Goal: Transaction & Acquisition: Purchase product/service

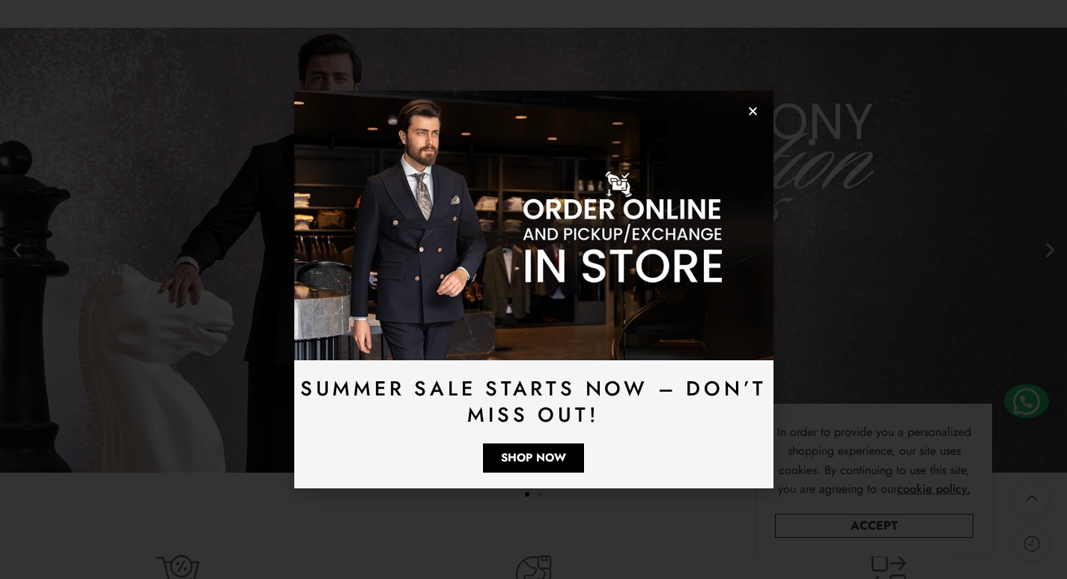
scroll to position [4093, 0]
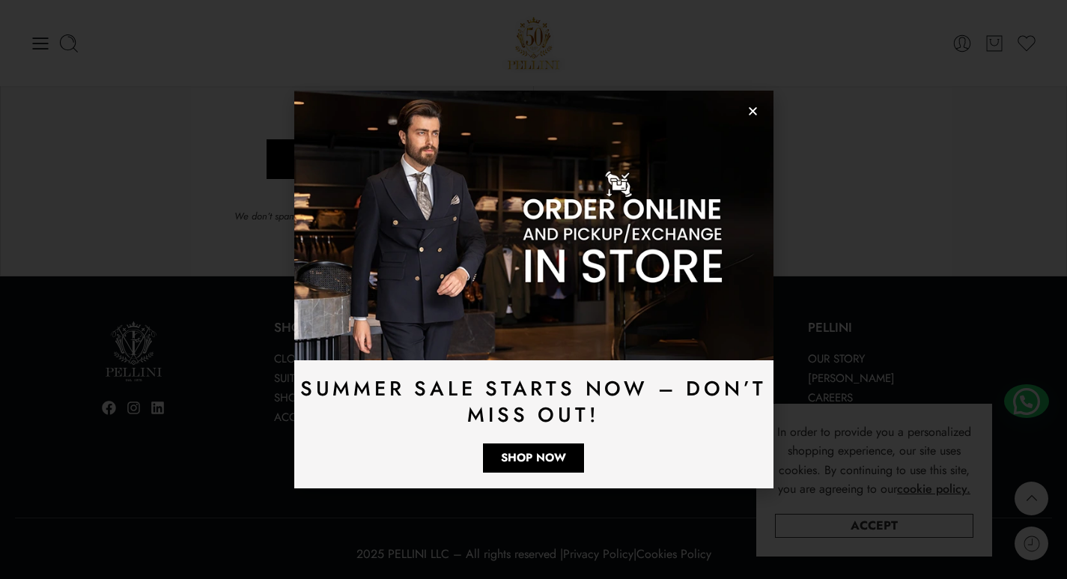
click at [751, 110] on use "Close" at bounding box center [753, 111] width 8 height 8
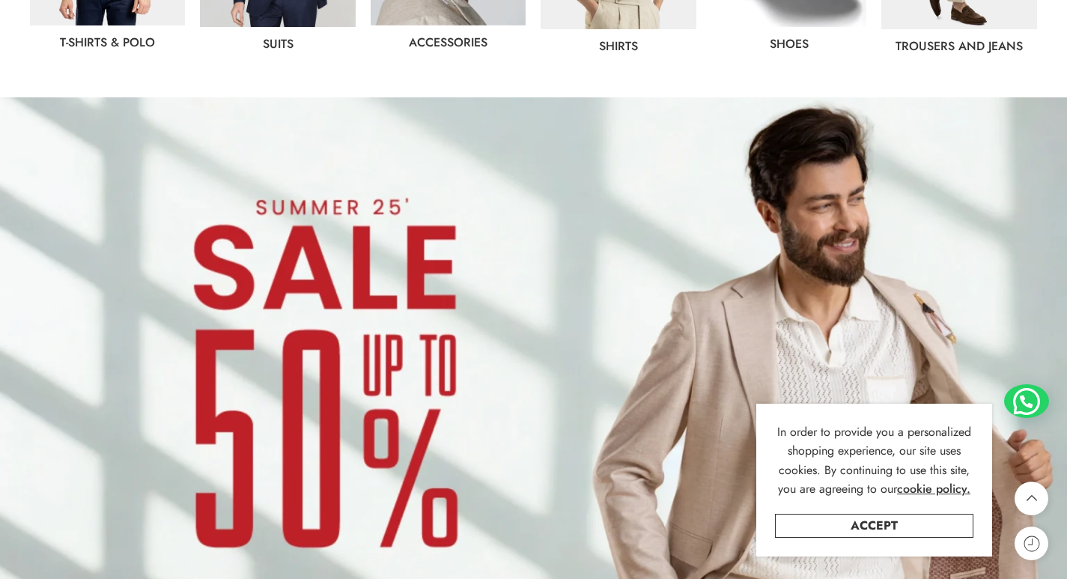
scroll to position [1048, 0]
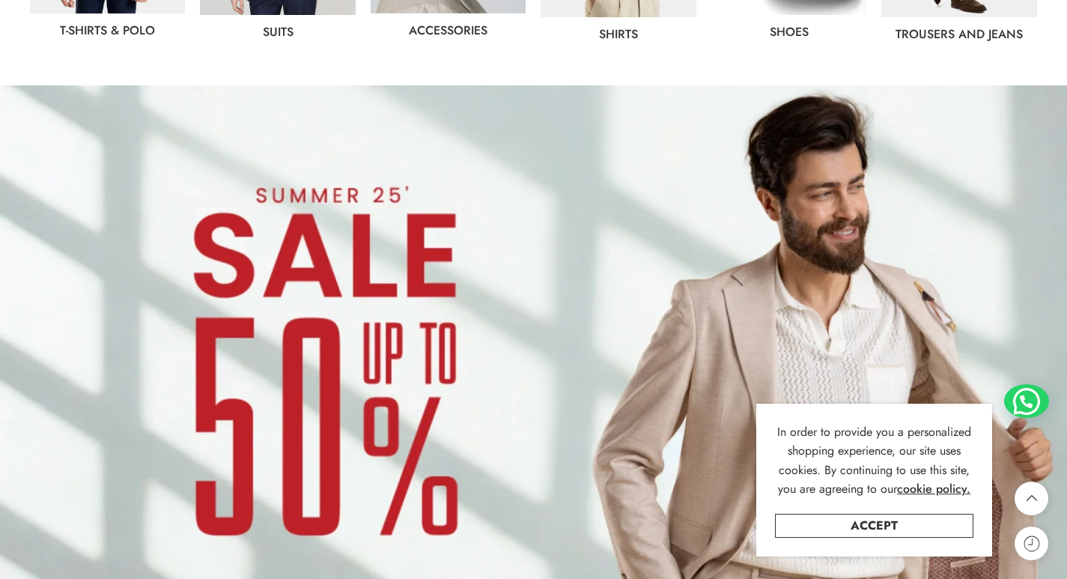
click at [285, 324] on img at bounding box center [533, 385] width 1067 height 601
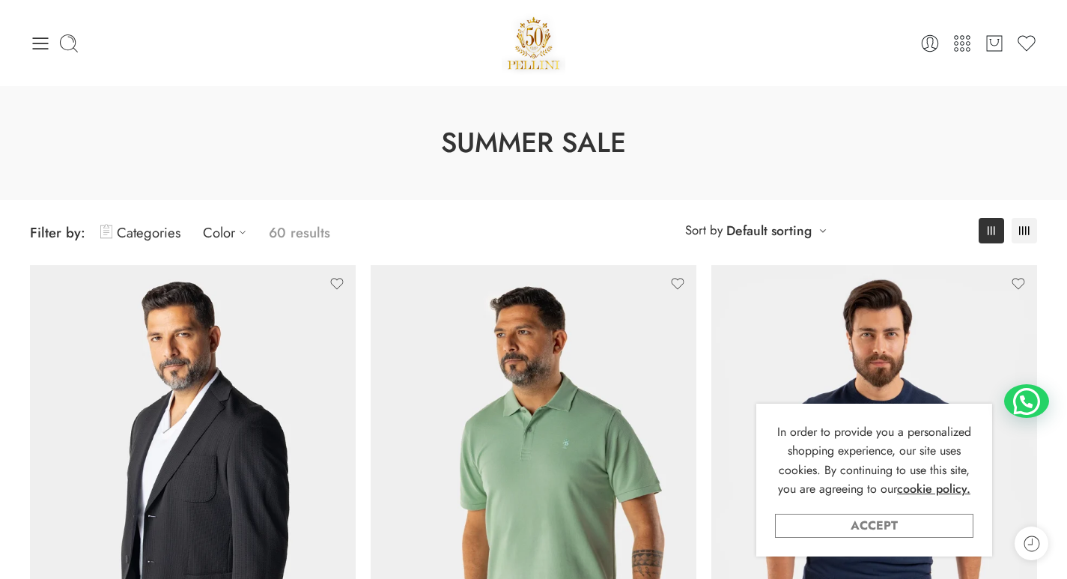
click at [920, 534] on link "Accept" at bounding box center [874, 526] width 198 height 24
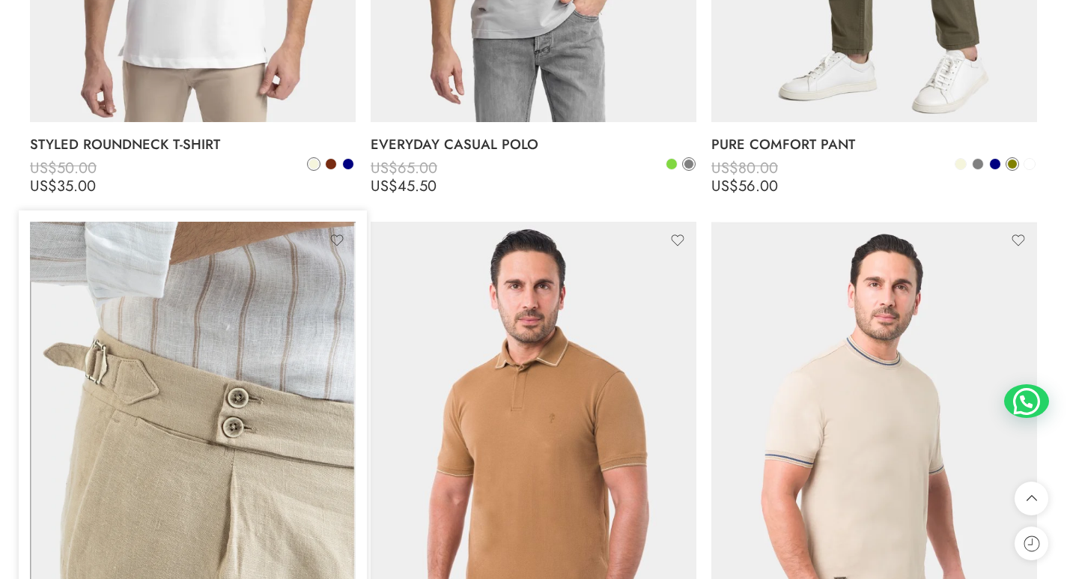
scroll to position [5542, 0]
